Goal: Navigation & Orientation: Find specific page/section

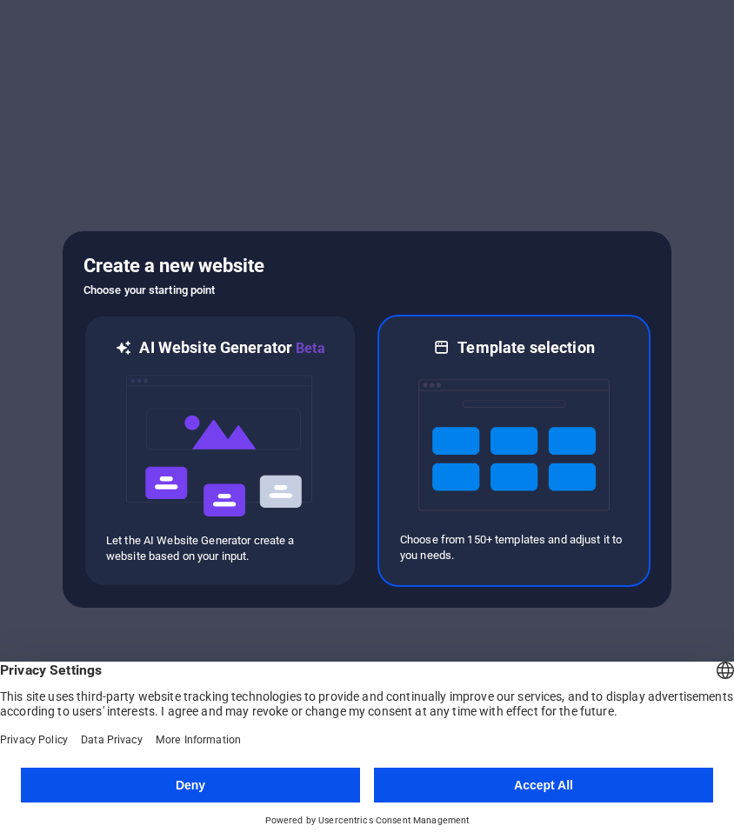
click at [464, 418] on img at bounding box center [513, 445] width 191 height 174
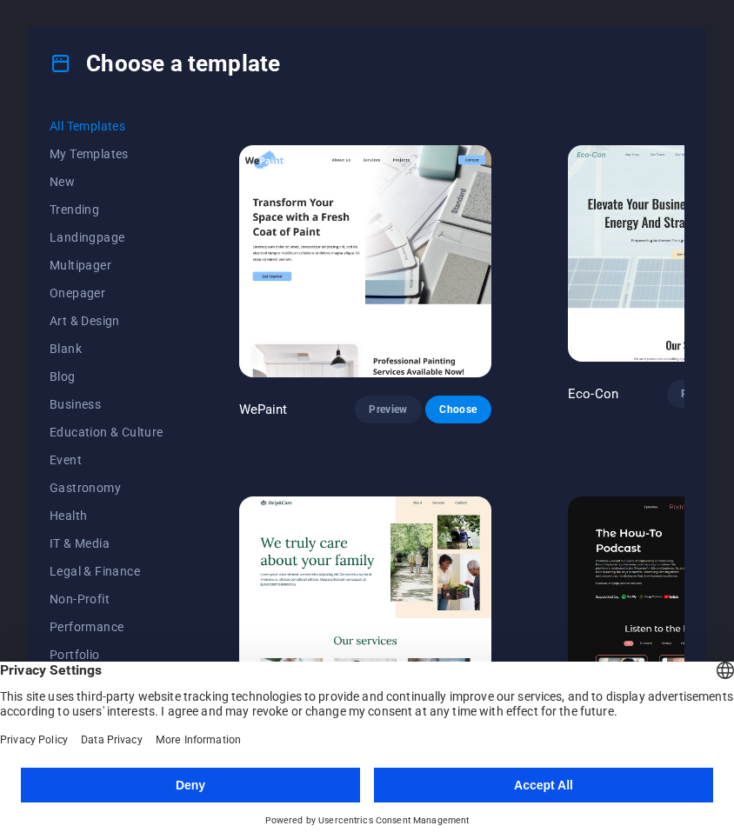
scroll to position [18, 0]
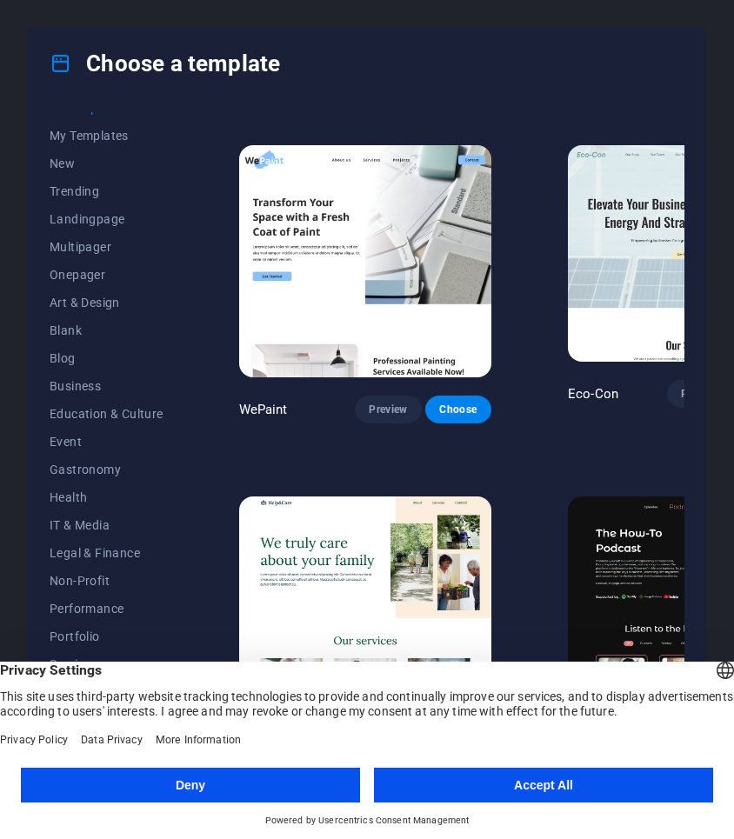
click at [308, 794] on button "Deny" at bounding box center [190, 785] width 339 height 35
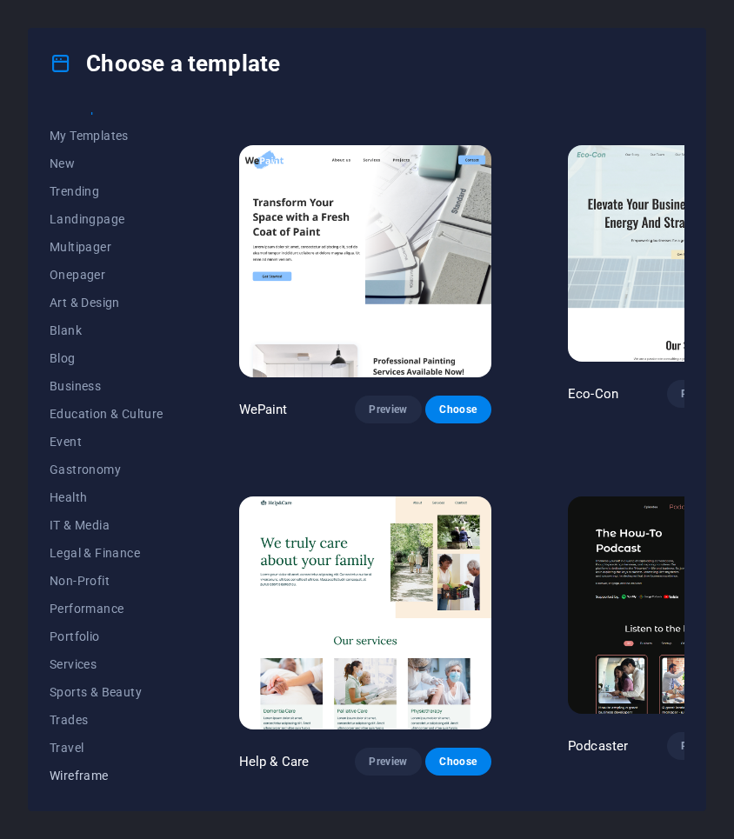
click at [89, 766] on button "Wireframe" at bounding box center [107, 776] width 114 height 28
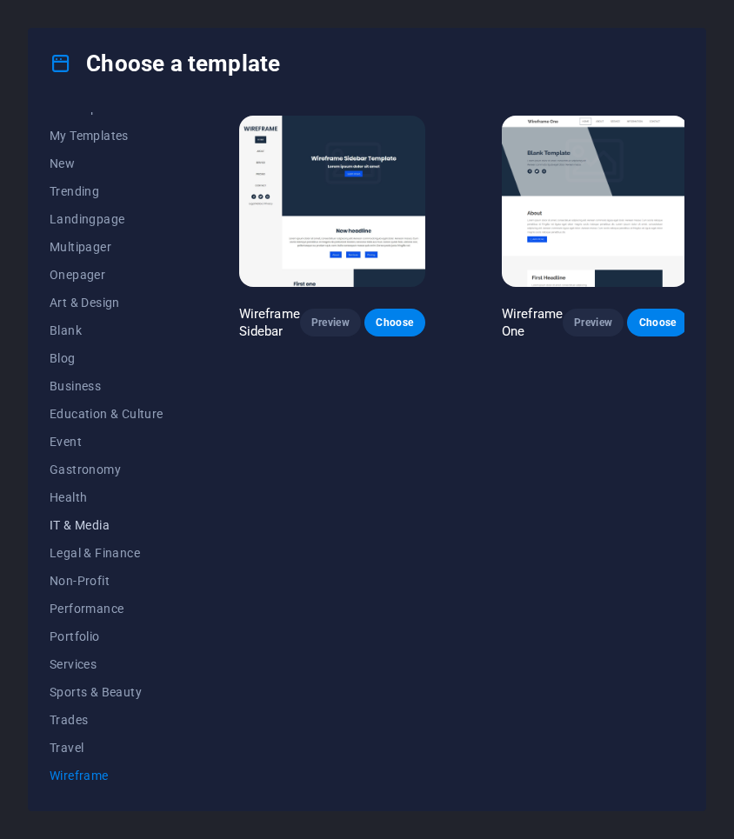
scroll to position [0, 0]
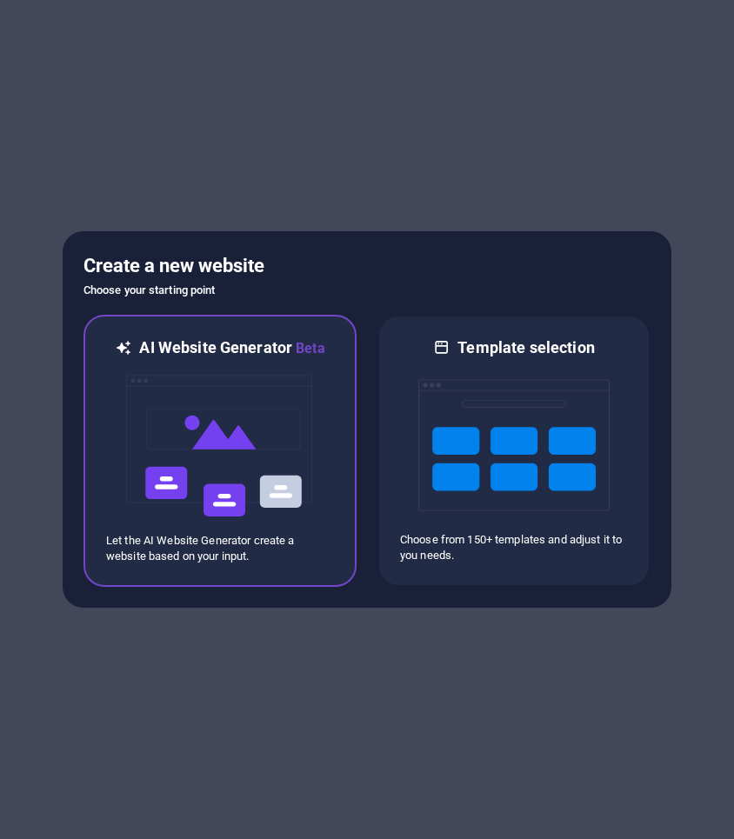
click at [271, 425] on img at bounding box center [219, 446] width 191 height 174
